Goal: Task Accomplishment & Management: Manage account settings

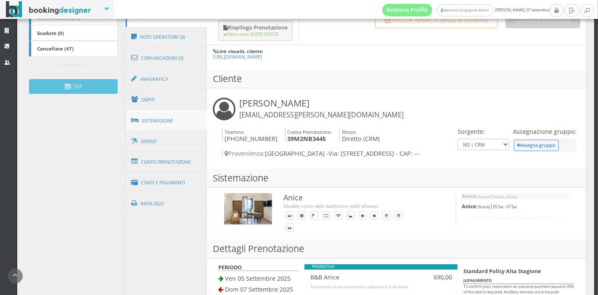
scroll to position [228, 0]
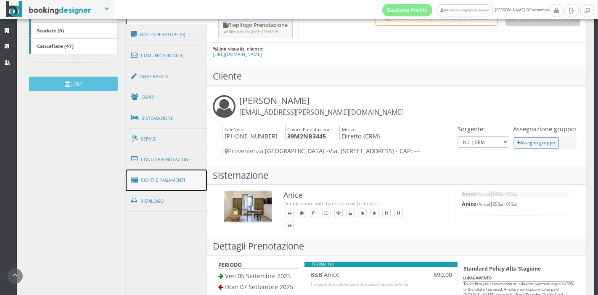
click at [175, 183] on link "Conti e Pagamenti" at bounding box center [167, 179] width 82 height 21
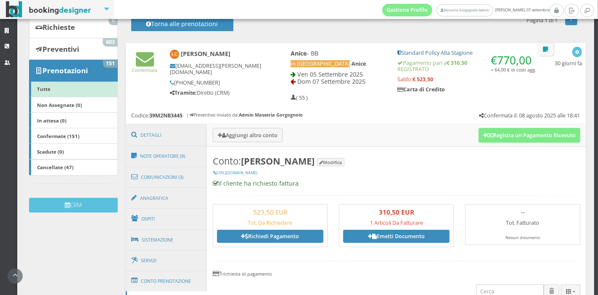
scroll to position [93, 0]
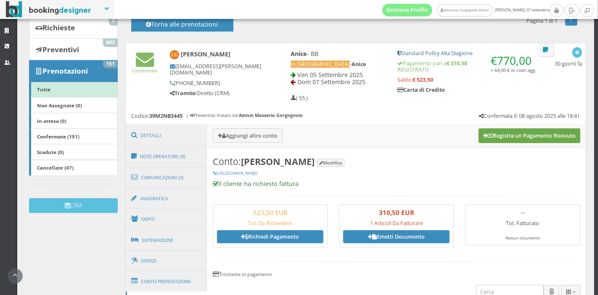
click at [495, 135] on button "Registra un Pagamento Ricevuto" at bounding box center [529, 135] width 102 height 14
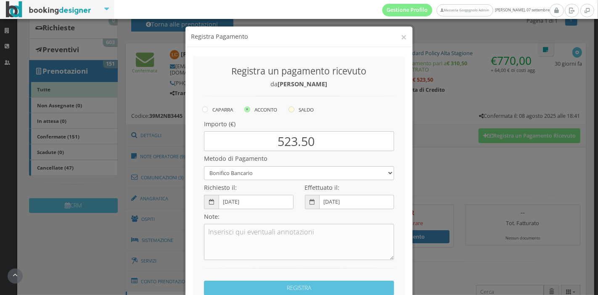
click at [293, 107] on label "SALDO" at bounding box center [300, 109] width 25 height 10
radio input "true"
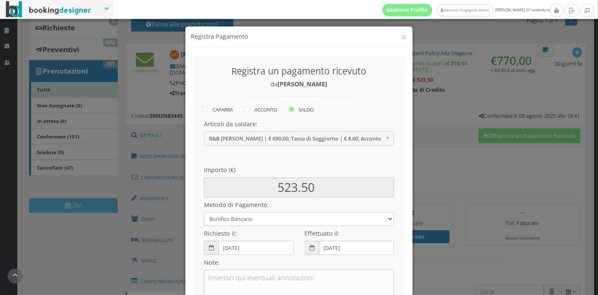
scroll to position [110, 0]
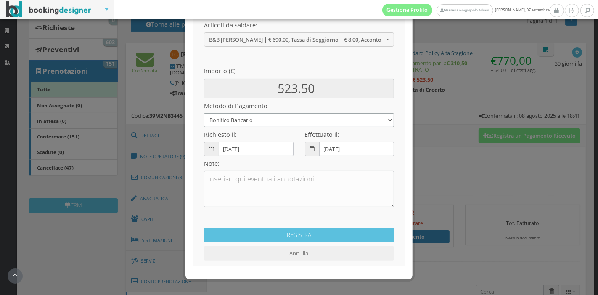
click at [275, 119] on select "Bonifico Bancario Carta di Credito Pay By Link Contanti Assegno Bancario Assegn…" at bounding box center [299, 120] width 190 height 14
select select
click at [204, 113] on select "Bonifico Bancario Carta di Credito Pay By Link Contanti Assegno Bancario Assegn…" at bounding box center [299, 120] width 190 height 14
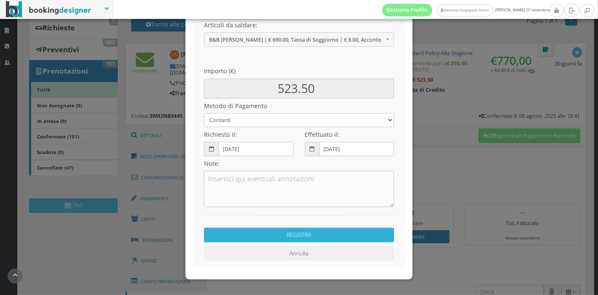
click at [280, 235] on button "REGISTRA" at bounding box center [299, 234] width 190 height 15
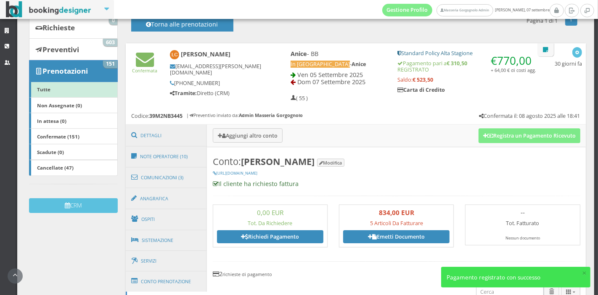
scroll to position [0, 0]
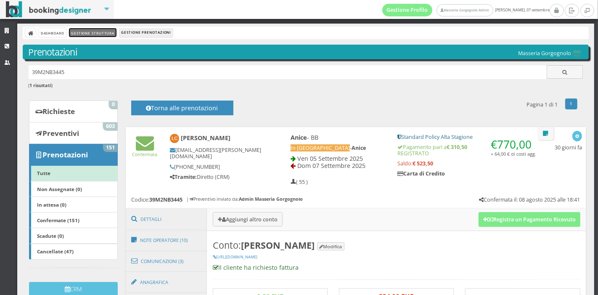
click at [95, 35] on link "Gestione Struttura" at bounding box center [92, 32] width 47 height 9
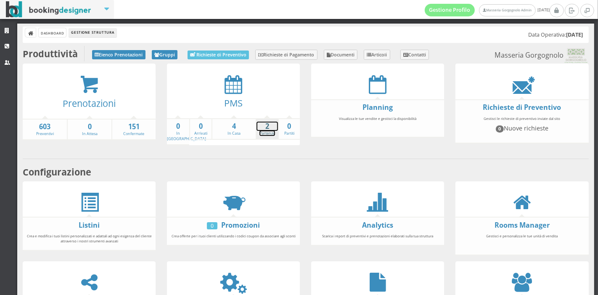
click at [271, 132] on link "2 Partenze" at bounding box center [266, 128] width 21 height 15
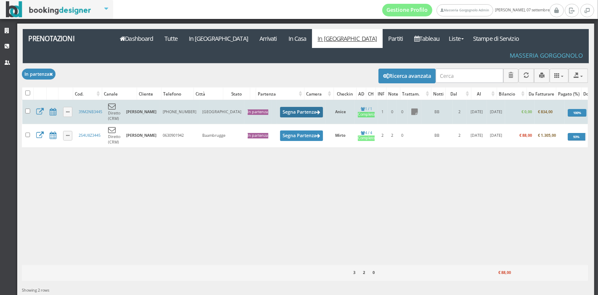
click at [280, 107] on button "Segna Partenza" at bounding box center [301, 112] width 43 height 11
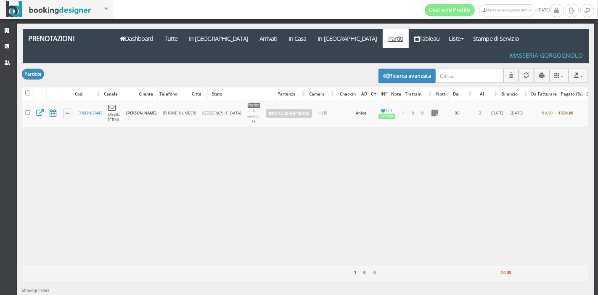
scroll to position [0, 27]
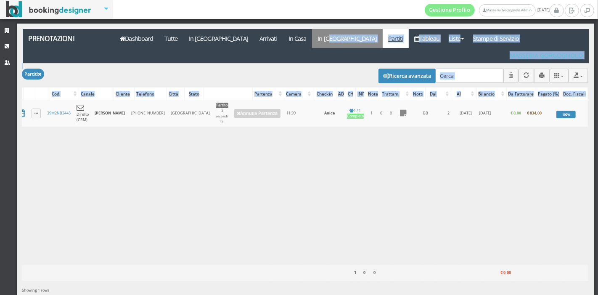
drag, startPoint x: 335, startPoint y: 153, endPoint x: 289, endPoint y: 37, distance: 124.2
click at [289, 37] on div "Prenotazioni Applica Partiti × Filtri Liste Tutte In arrivo Arrivati In casa In…" at bounding box center [305, 167] width 577 height 277
click at [312, 38] on link "In [GEOGRAPHIC_DATA]" at bounding box center [347, 38] width 71 height 19
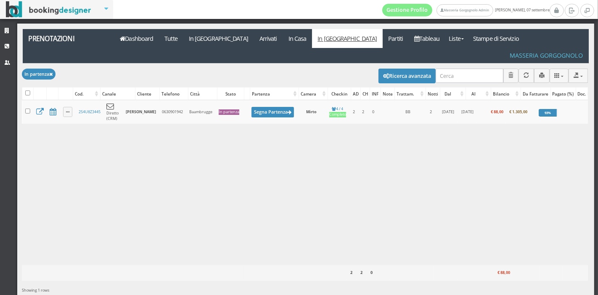
scroll to position [0, 18]
